Goal: Information Seeking & Learning: Learn about a topic

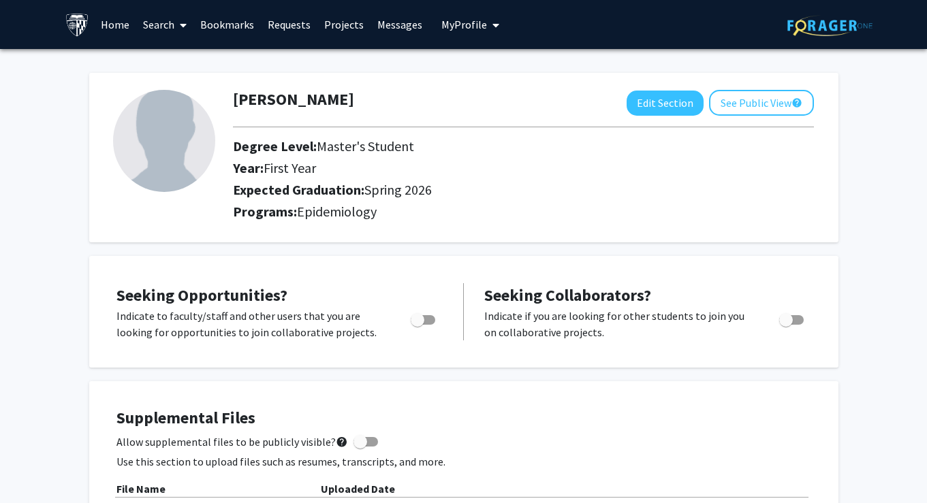
click at [181, 34] on span at bounding box center [180, 25] width 12 height 48
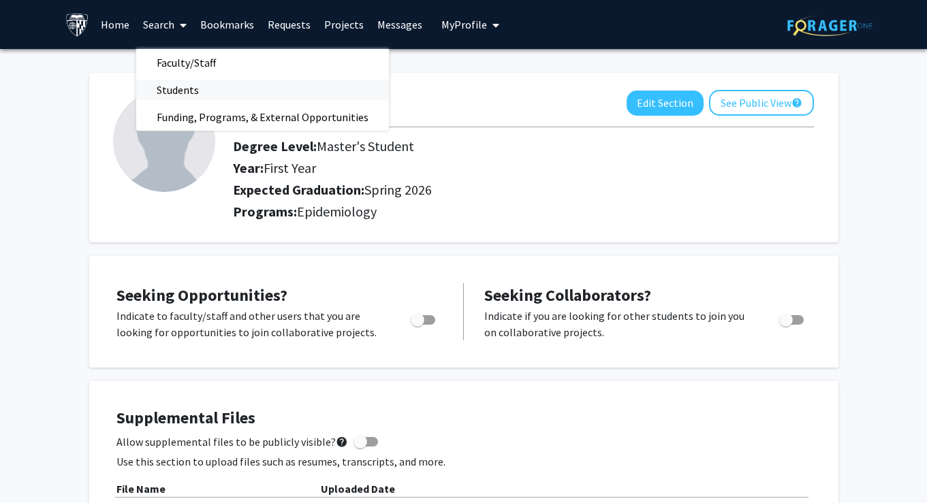
click at [182, 90] on span "Students" at bounding box center [177, 89] width 83 height 27
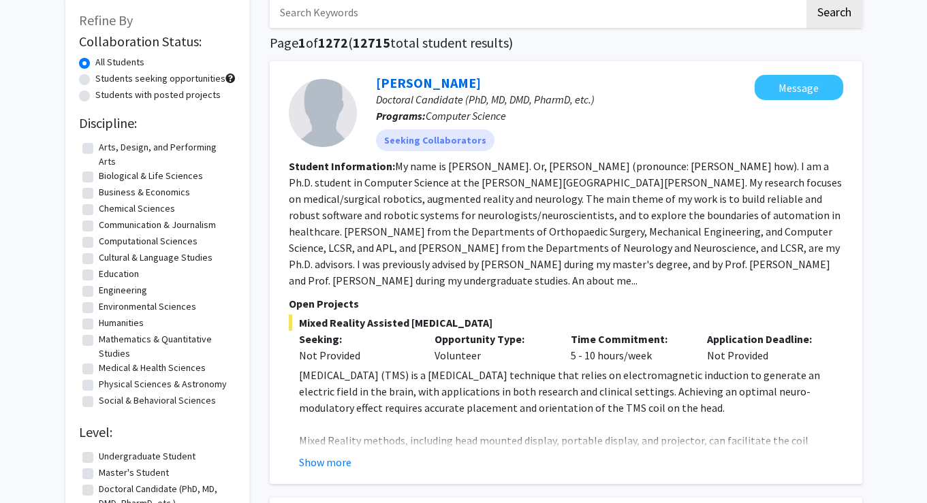
scroll to position [77, 0]
click at [372, 7] on input "Search Keywords" at bounding box center [537, 11] width 534 height 31
click at [833, 14] on button "Search" at bounding box center [834, 11] width 56 height 31
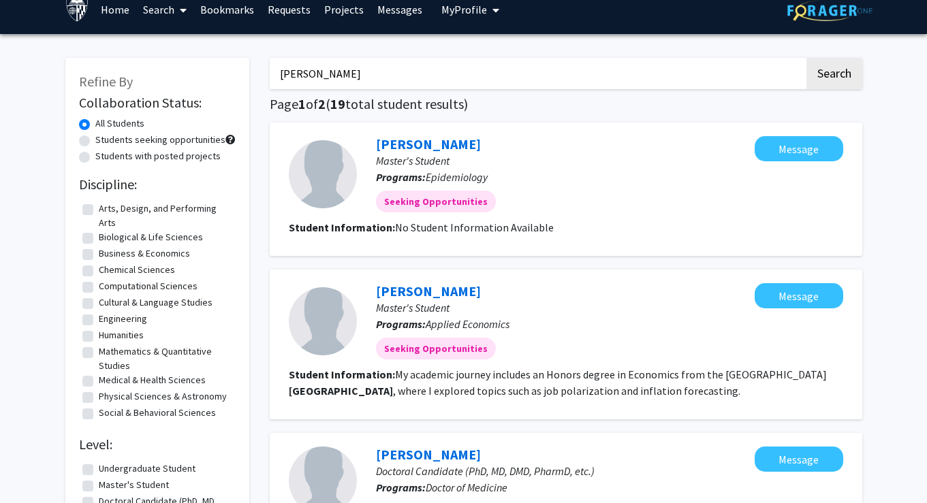
scroll to position [18, 0]
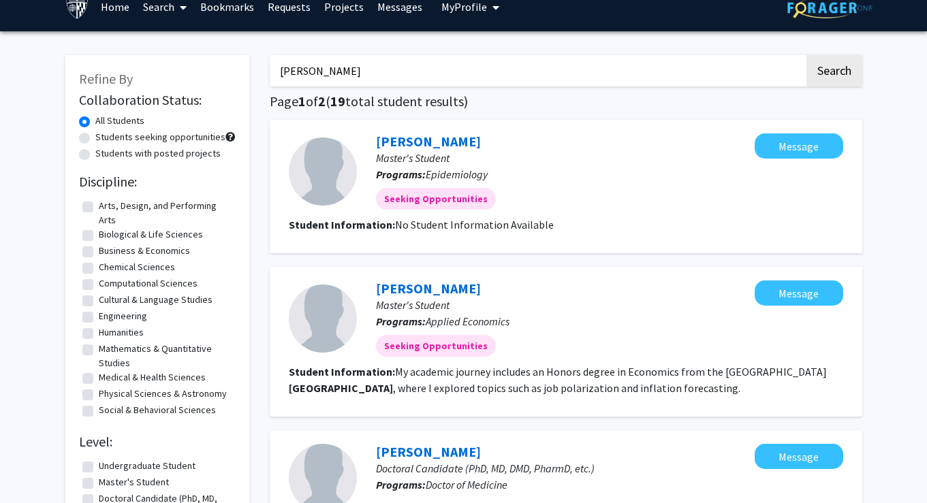
drag, startPoint x: 353, startPoint y: 74, endPoint x: 264, endPoint y: 73, distance: 89.2
type input "[PERSON_NAME]"
click at [833, 73] on button "Search" at bounding box center [834, 70] width 56 height 31
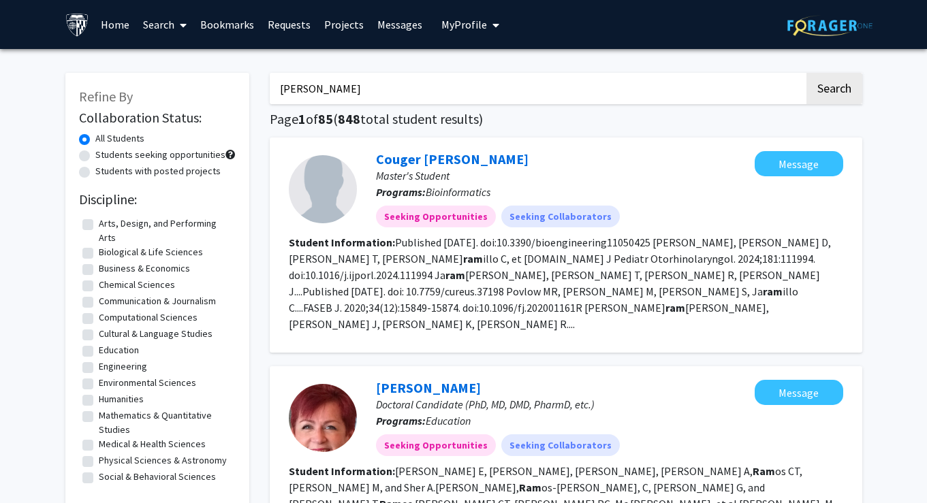
click at [114, 31] on link "Home" at bounding box center [115, 25] width 42 height 48
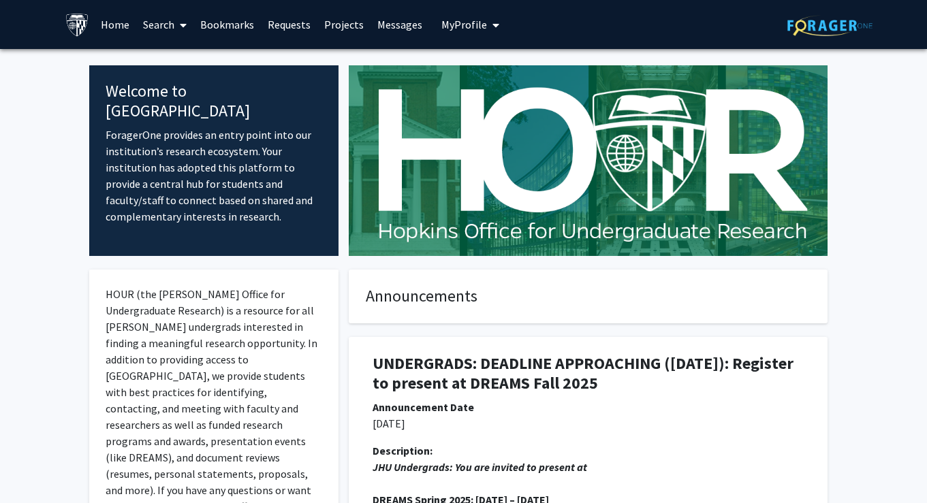
click at [473, 21] on span "My Profile" at bounding box center [464, 25] width 46 height 14
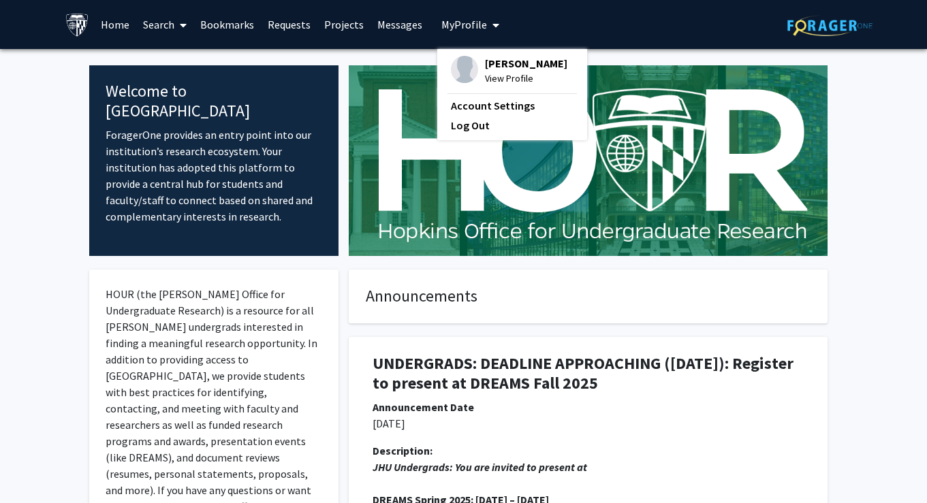
click at [502, 69] on span "[PERSON_NAME]" at bounding box center [526, 63] width 82 height 15
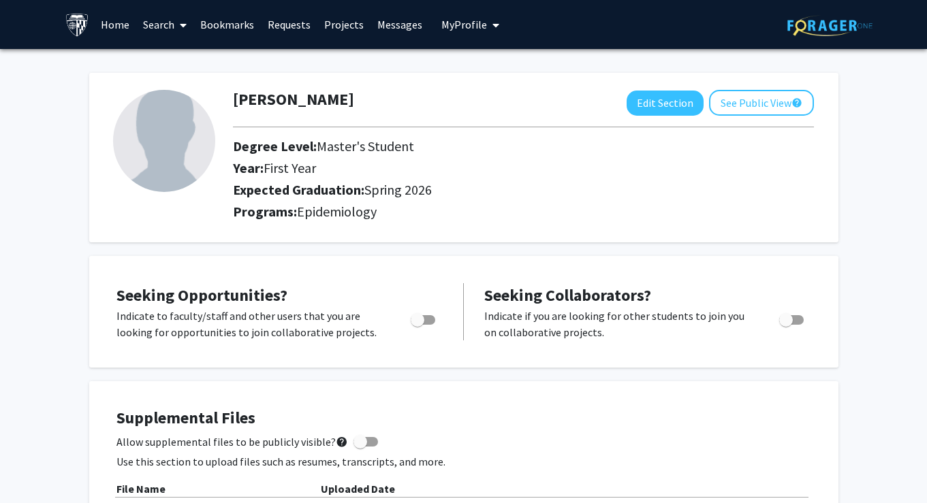
click at [329, 31] on link "Projects" at bounding box center [343, 25] width 53 height 48
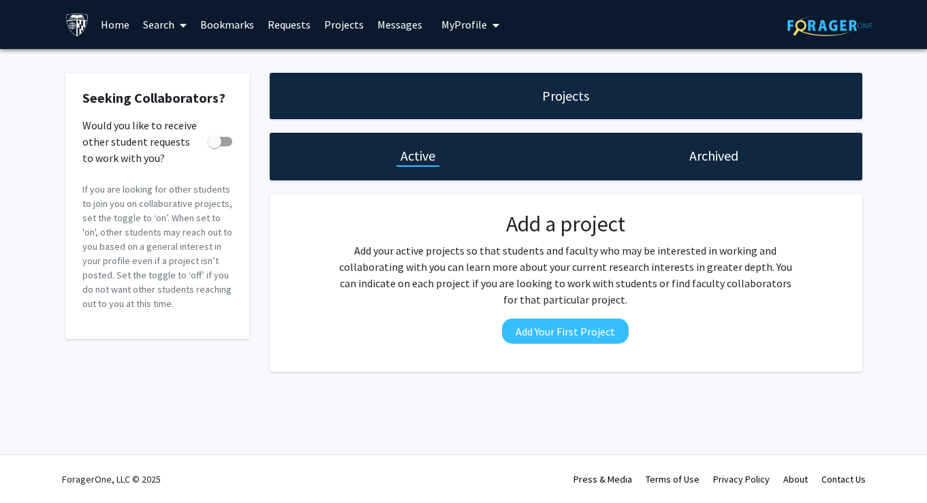
click at [188, 26] on link "Search" at bounding box center [164, 25] width 57 height 48
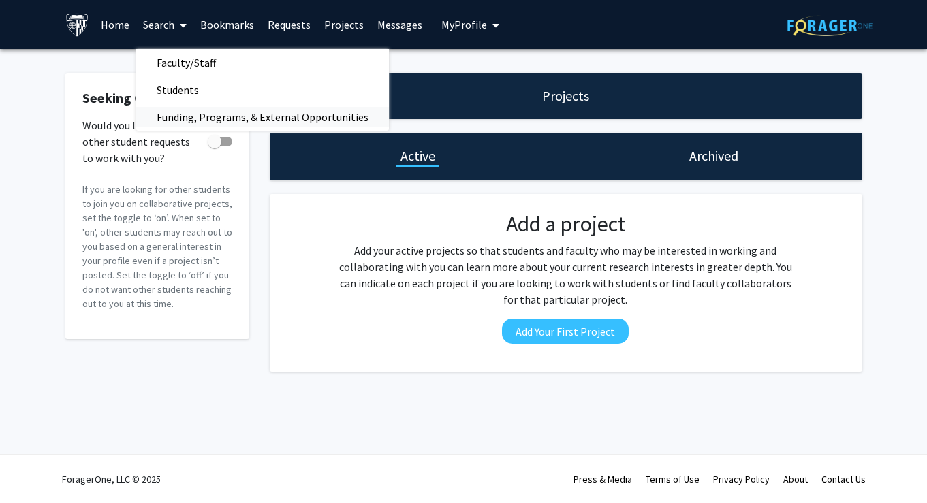
click at [209, 117] on span "Funding, Programs, & External Opportunities" at bounding box center [262, 116] width 253 height 27
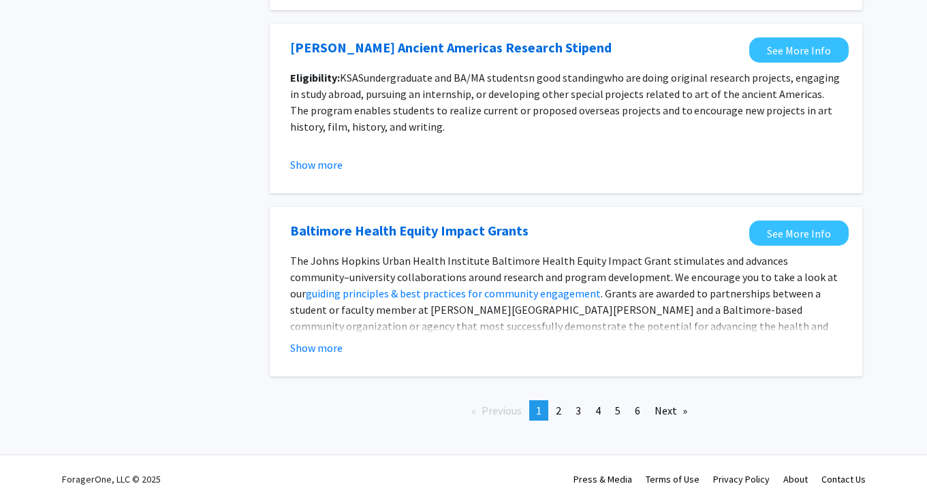
scroll to position [1542, 0]
click at [355, 233] on link "Baltimore Health Equity Impact Grants" at bounding box center [409, 231] width 238 height 20
